Goal: Transaction & Acquisition: Purchase product/service

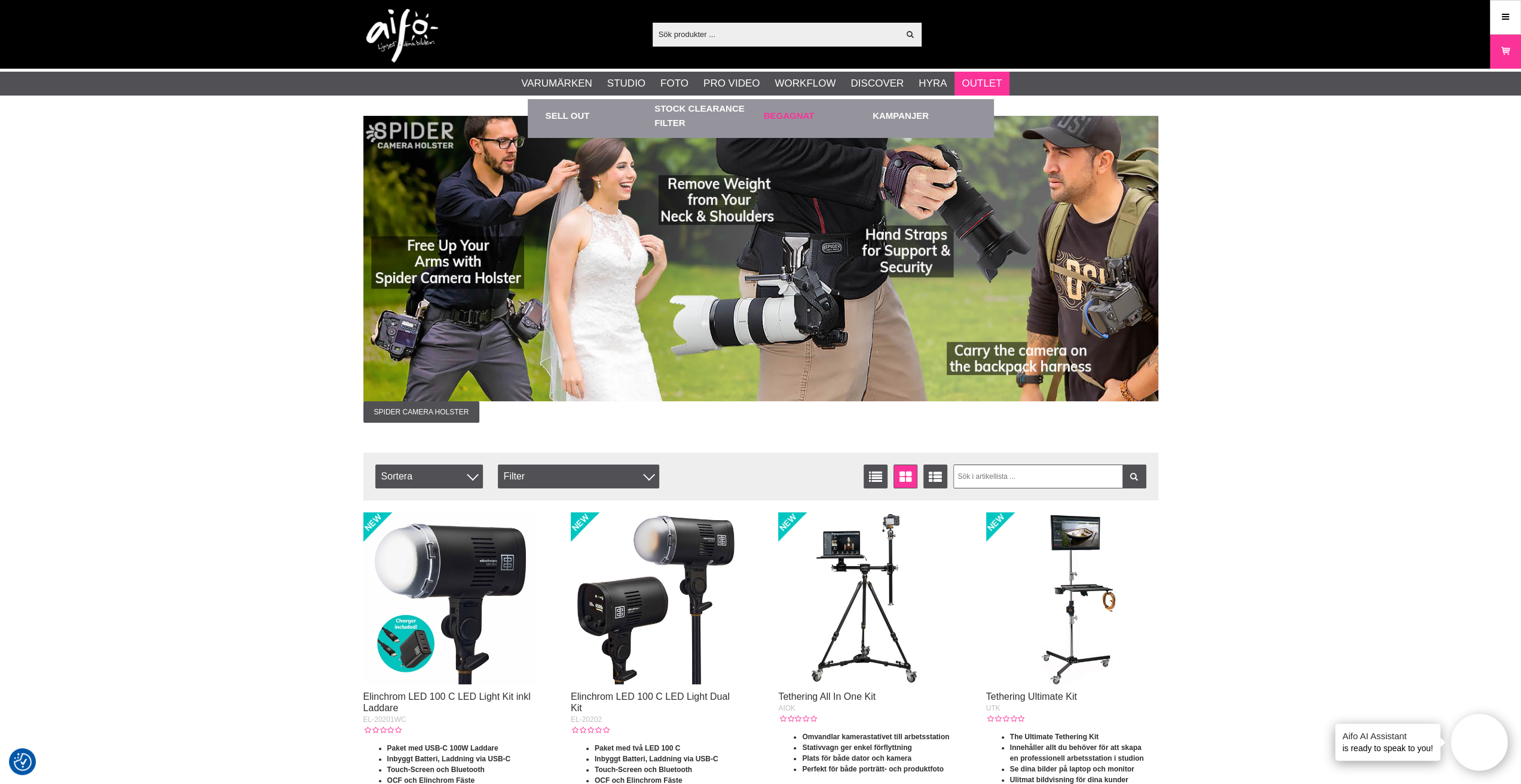
click at [785, 120] on link "Begagnat" at bounding box center [815, 116] width 103 height 33
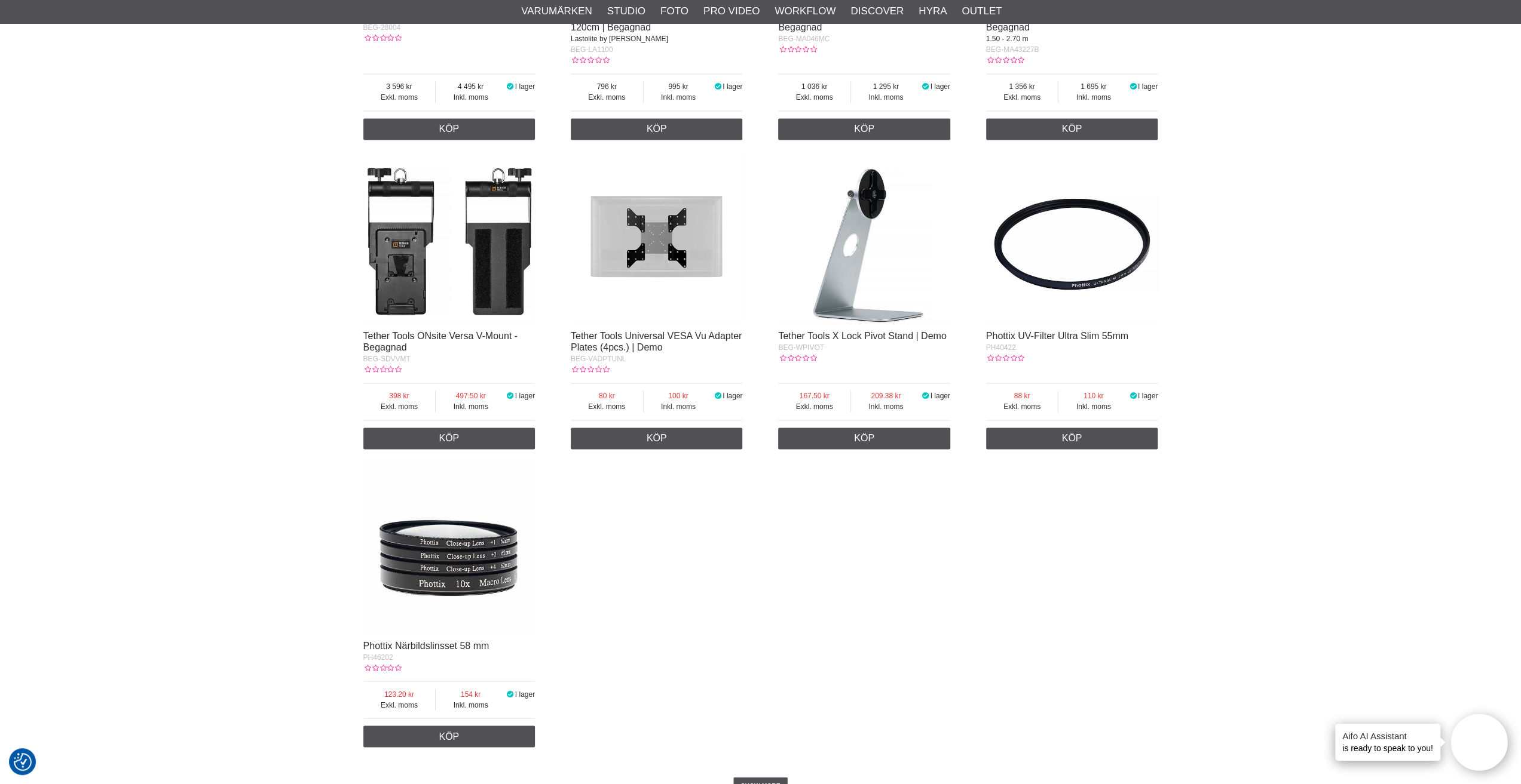
scroll to position [1970, 0]
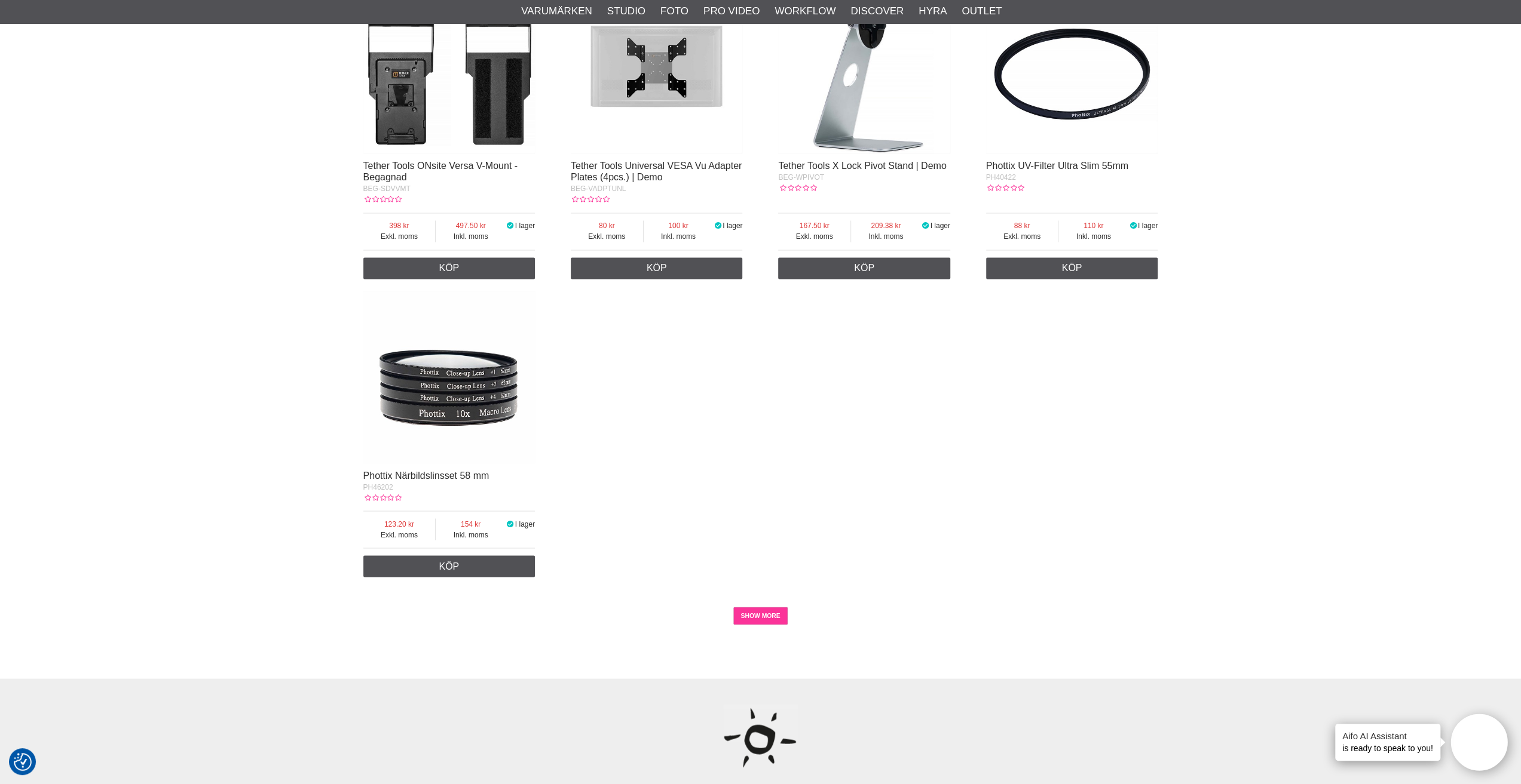
click at [747, 625] on link "SHOW MORE" at bounding box center [760, 616] width 55 height 18
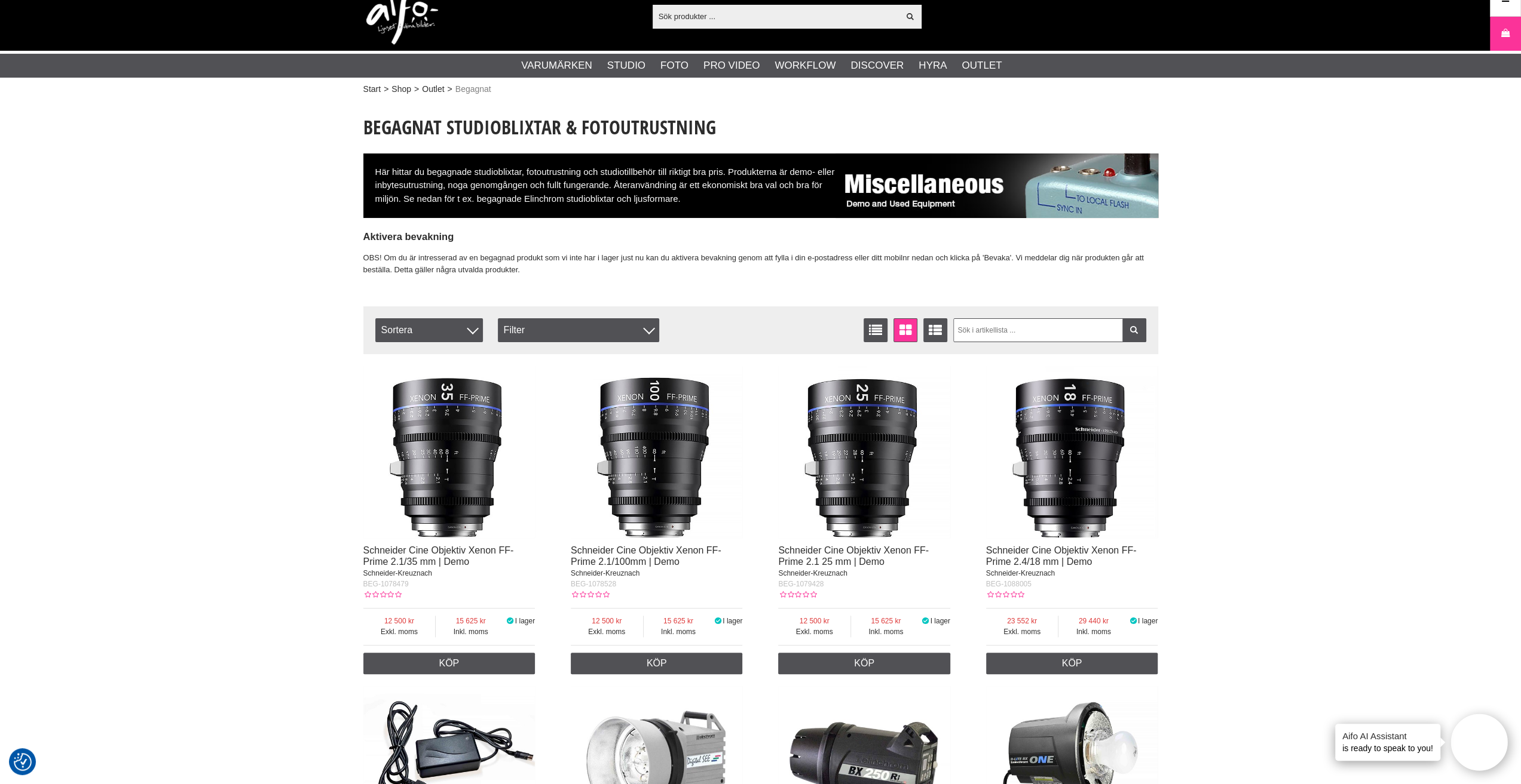
scroll to position [0, 0]
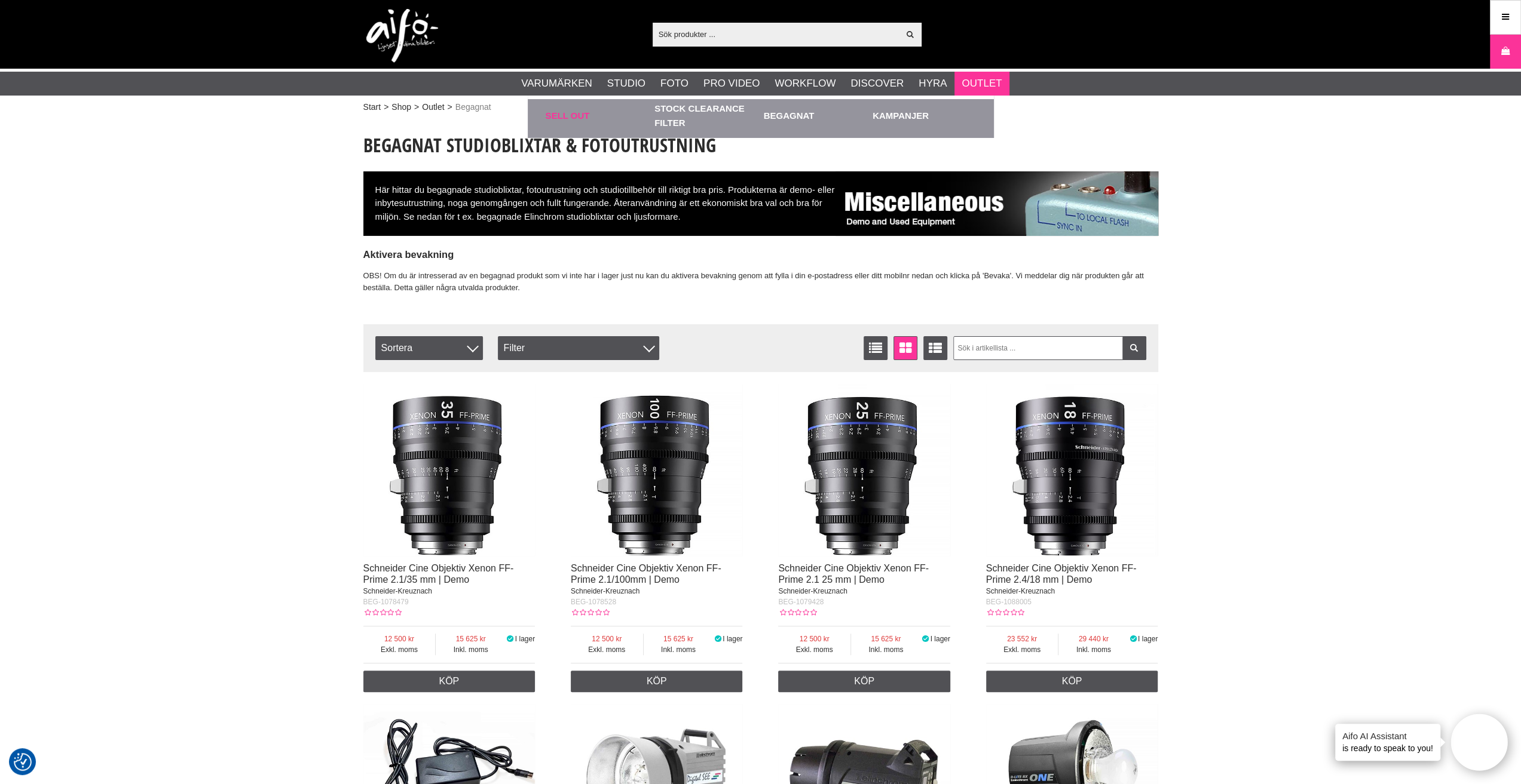
click at [566, 115] on link "Sell out" at bounding box center [597, 116] width 103 height 33
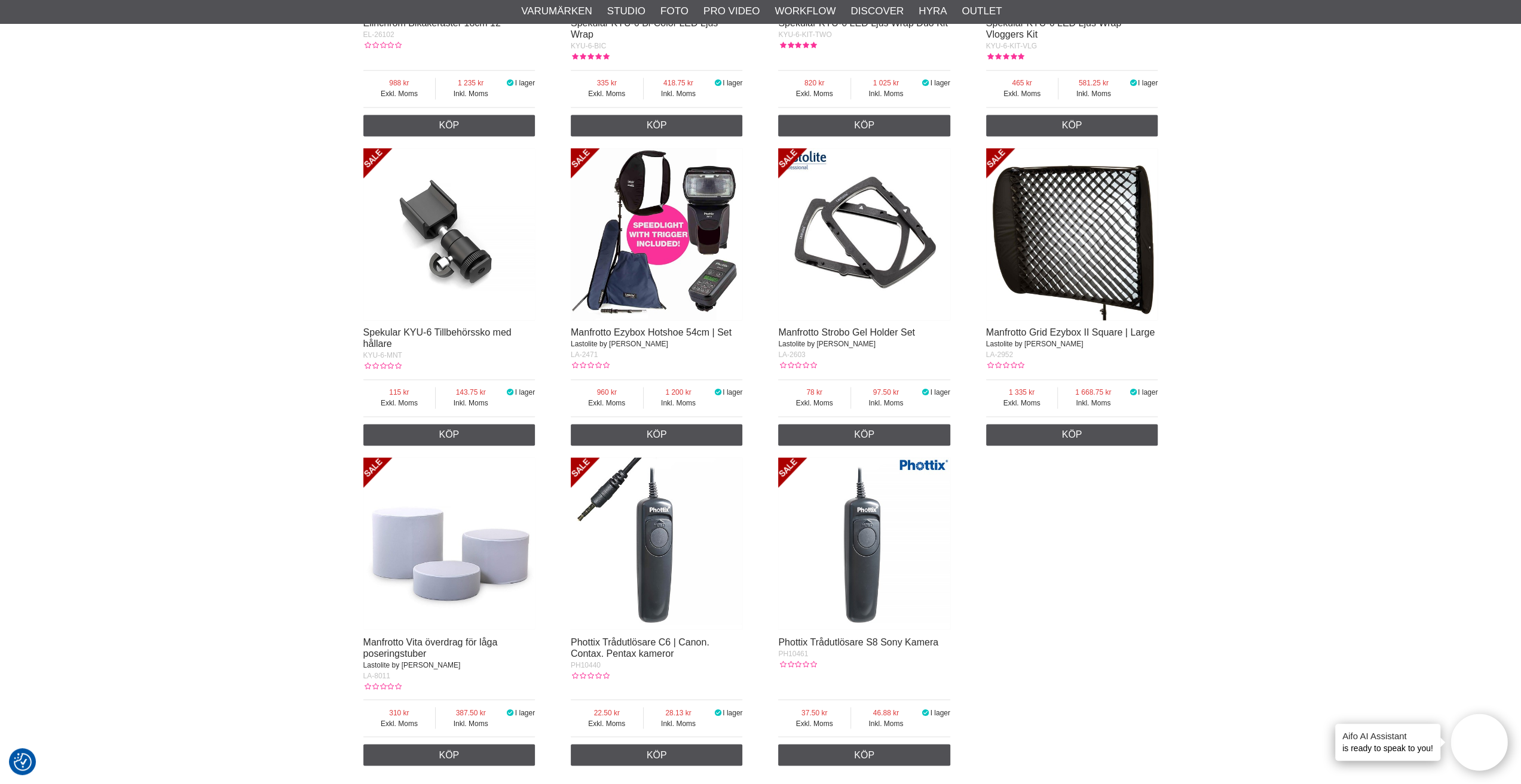
scroll to position [1911, 0]
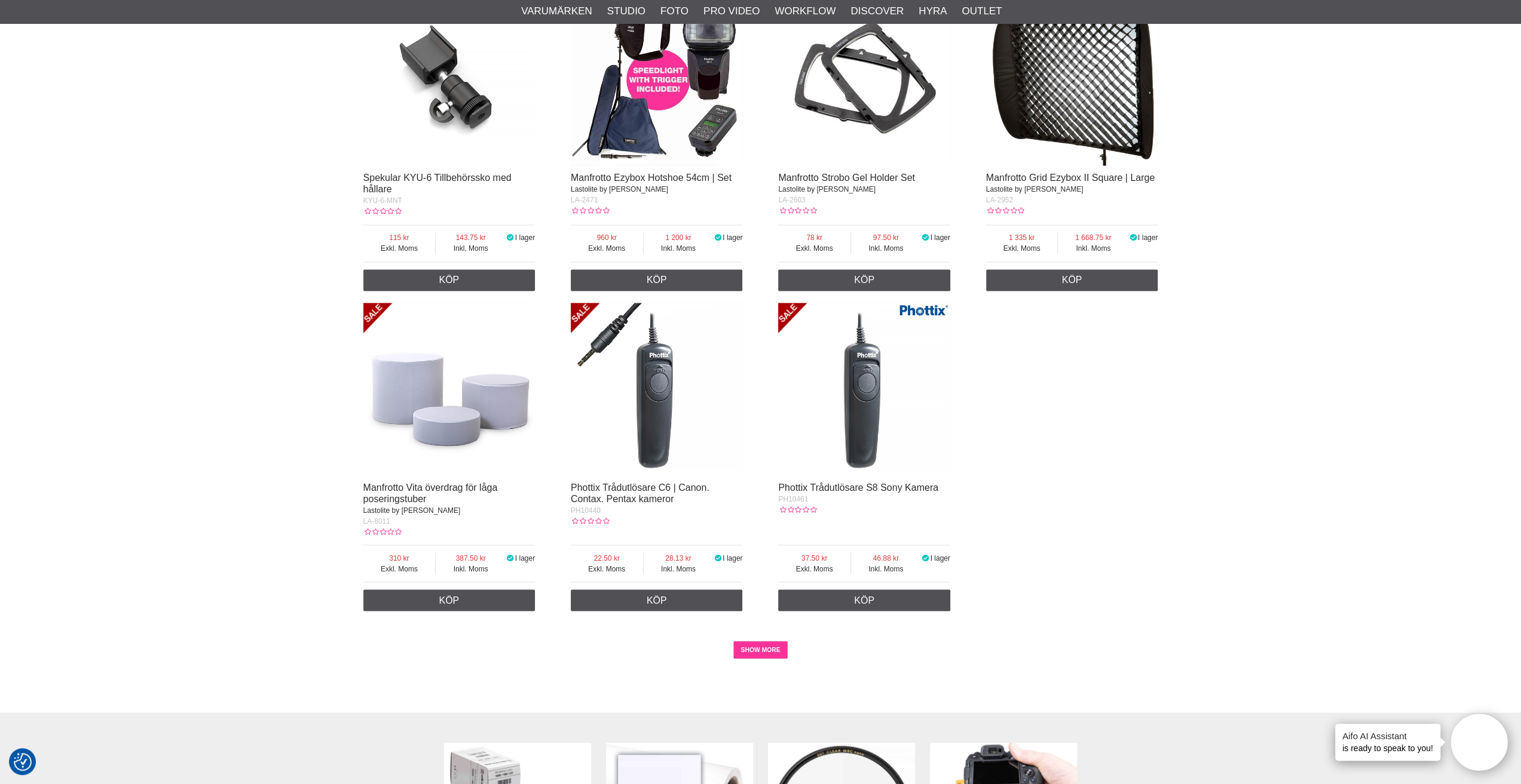
click at [761, 659] on link "SHOW MORE" at bounding box center [760, 650] width 55 height 18
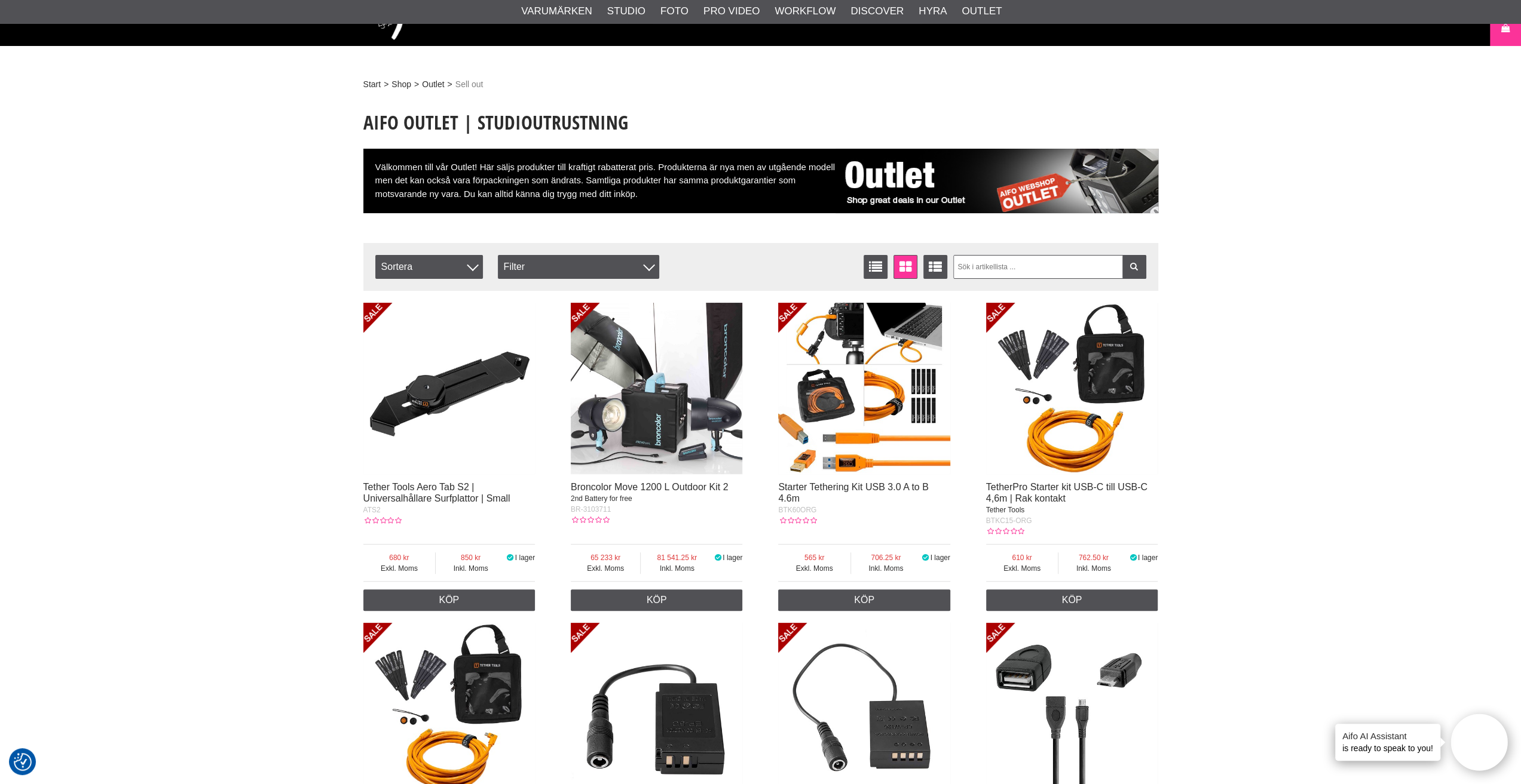
scroll to position [0, 0]
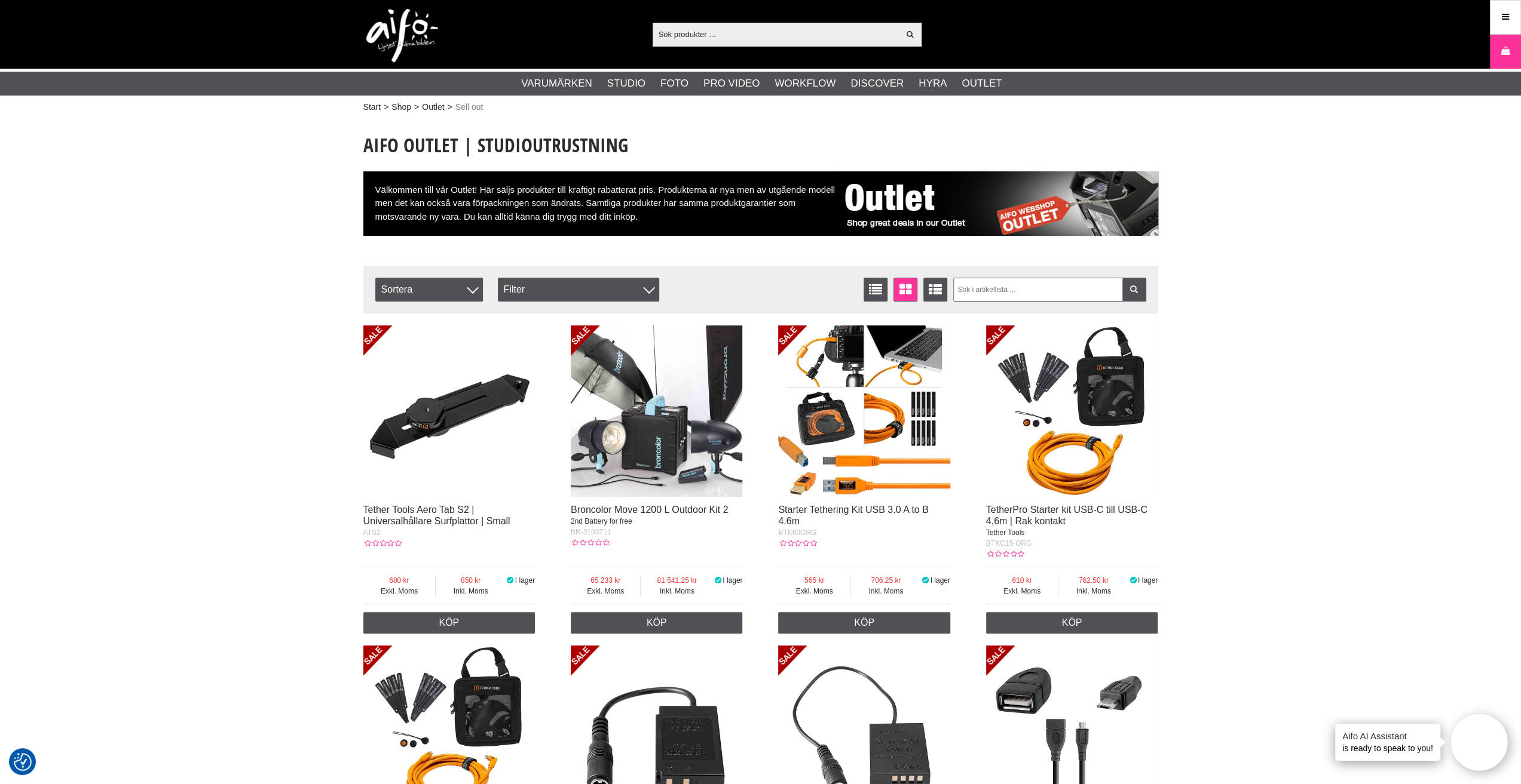
click at [762, 37] on input "text" at bounding box center [776, 34] width 247 height 18
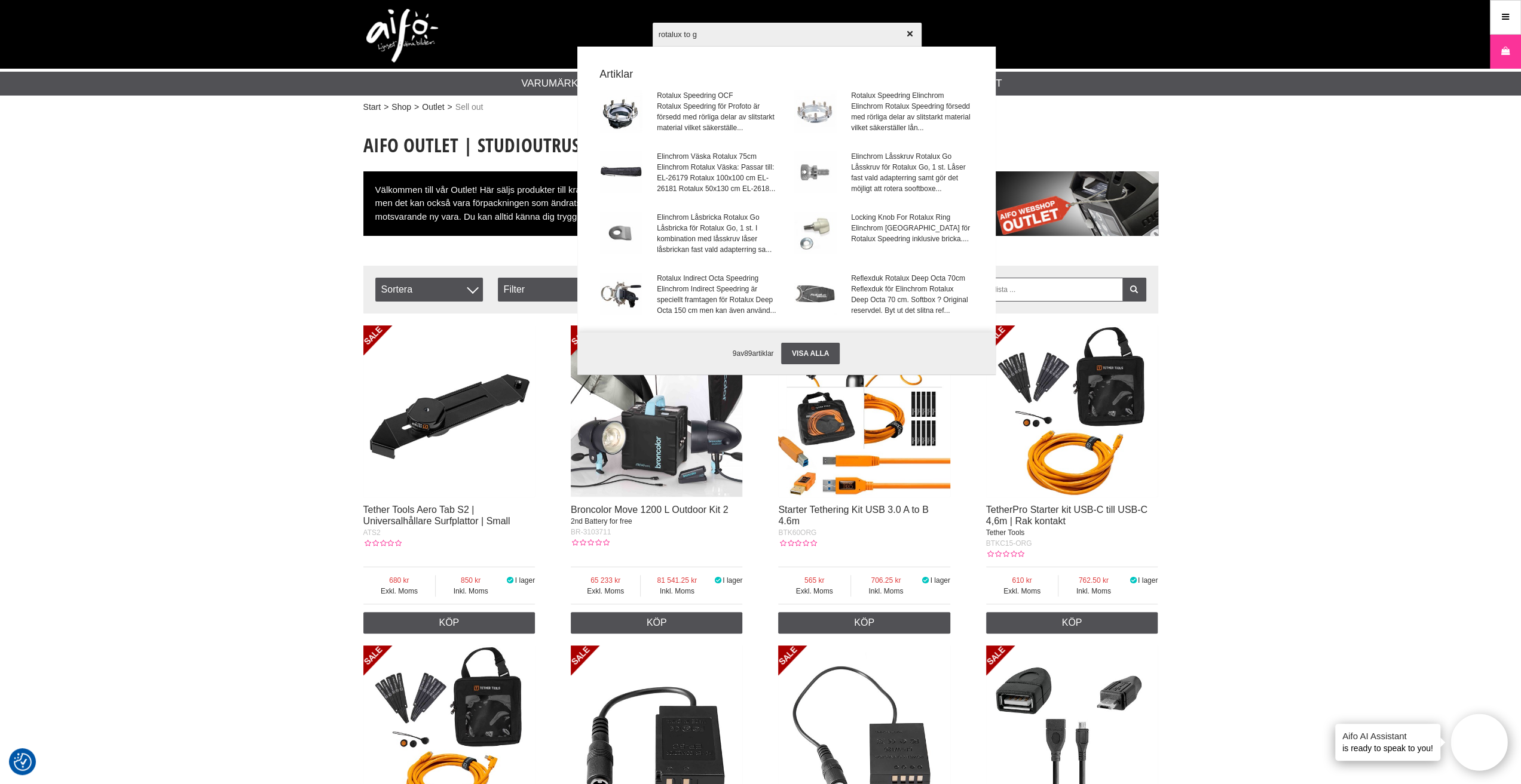
type input "rotalux to go"
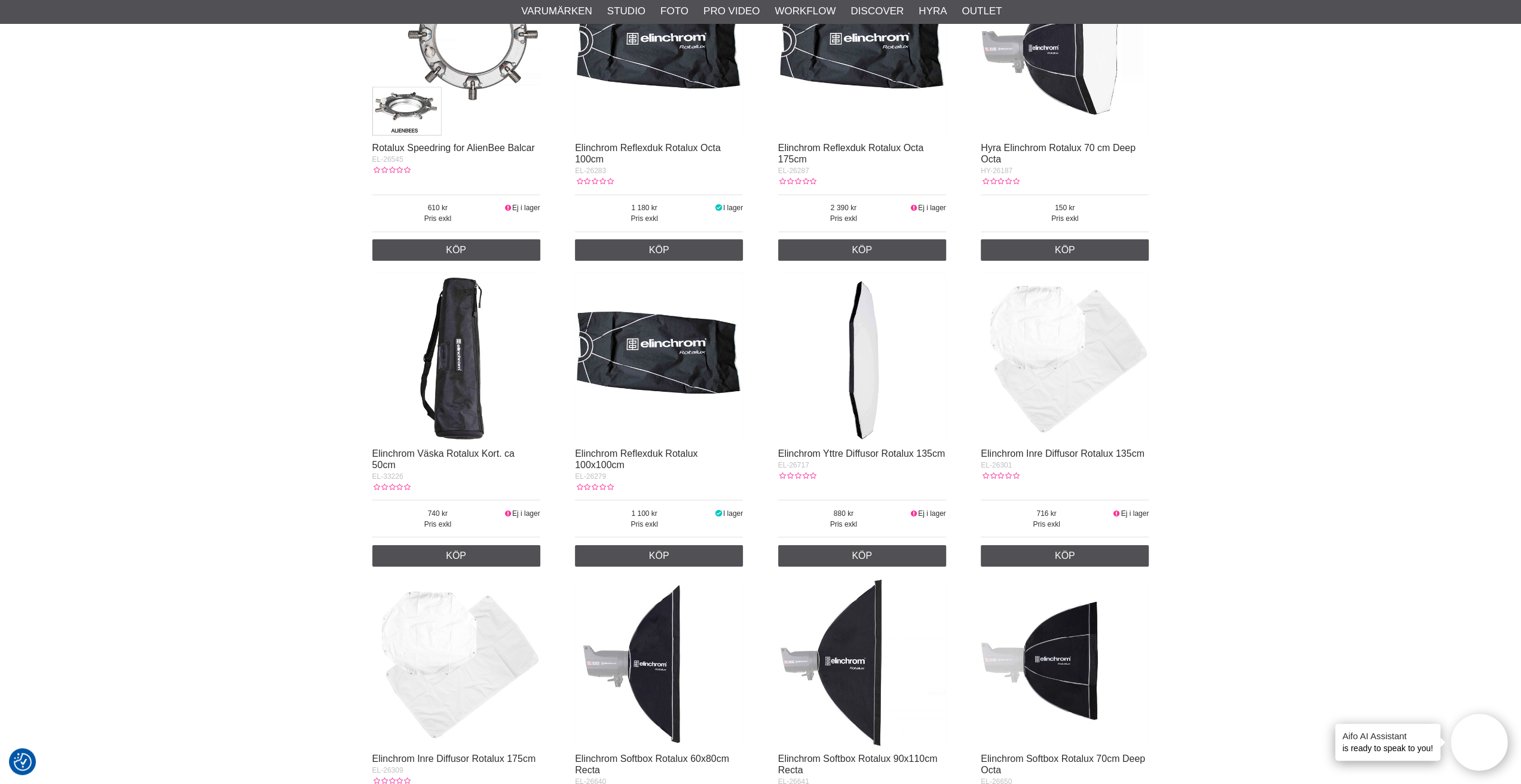
scroll to position [3822, 0]
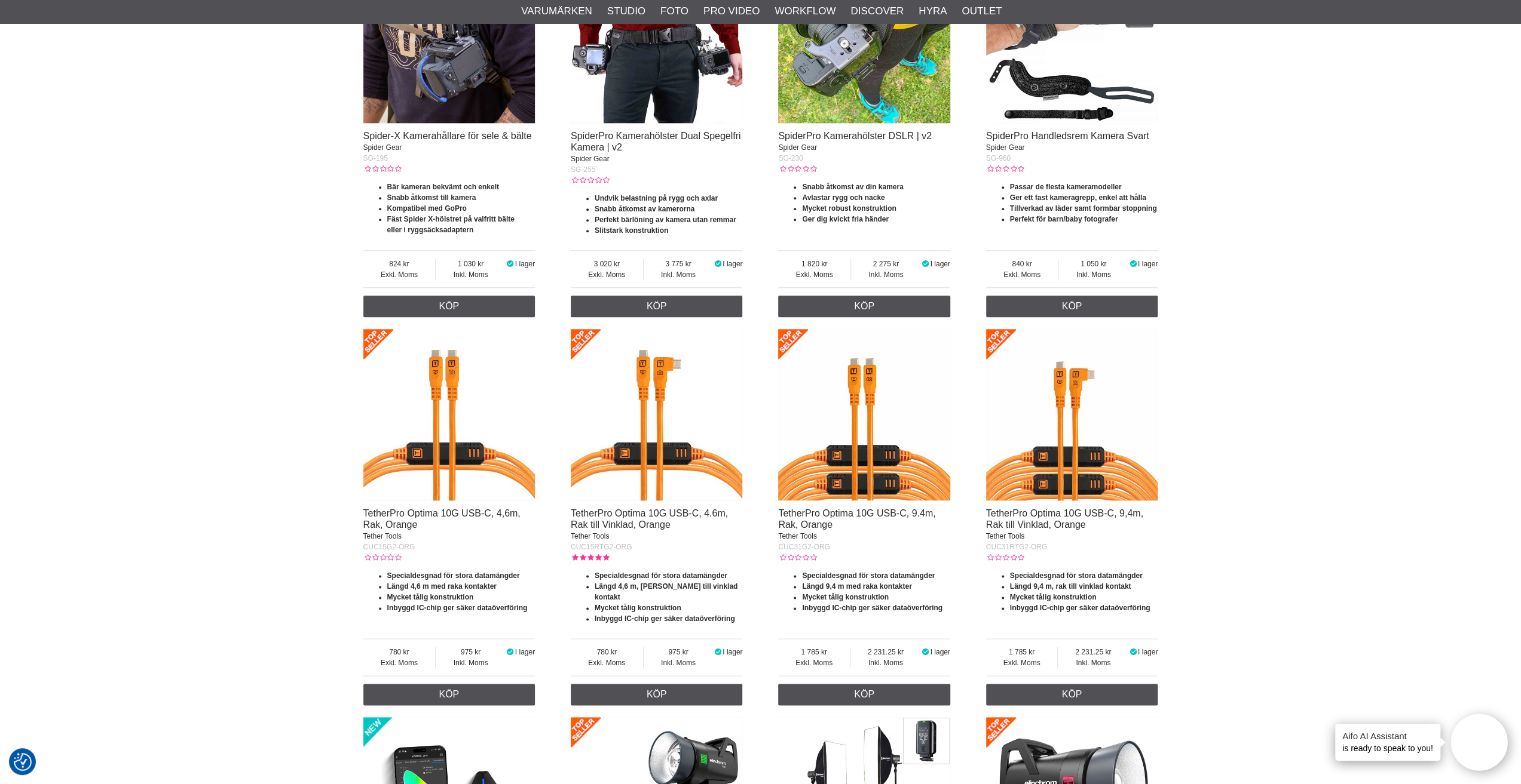
scroll to position [1195, 0]
